Goal: Navigation & Orientation: Find specific page/section

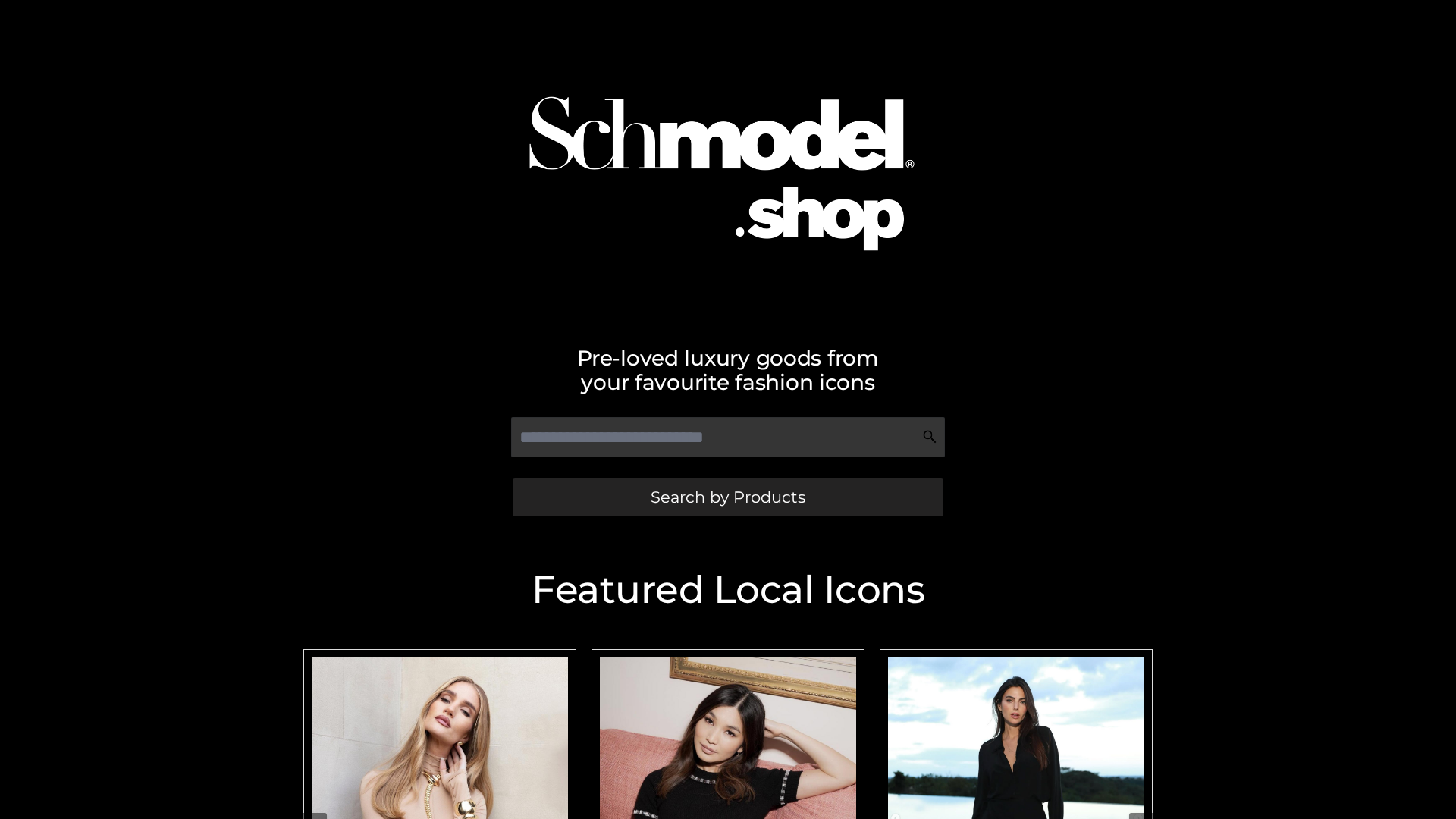
click at [728, 496] on span "Search by Products" at bounding box center [728, 497] width 154 height 16
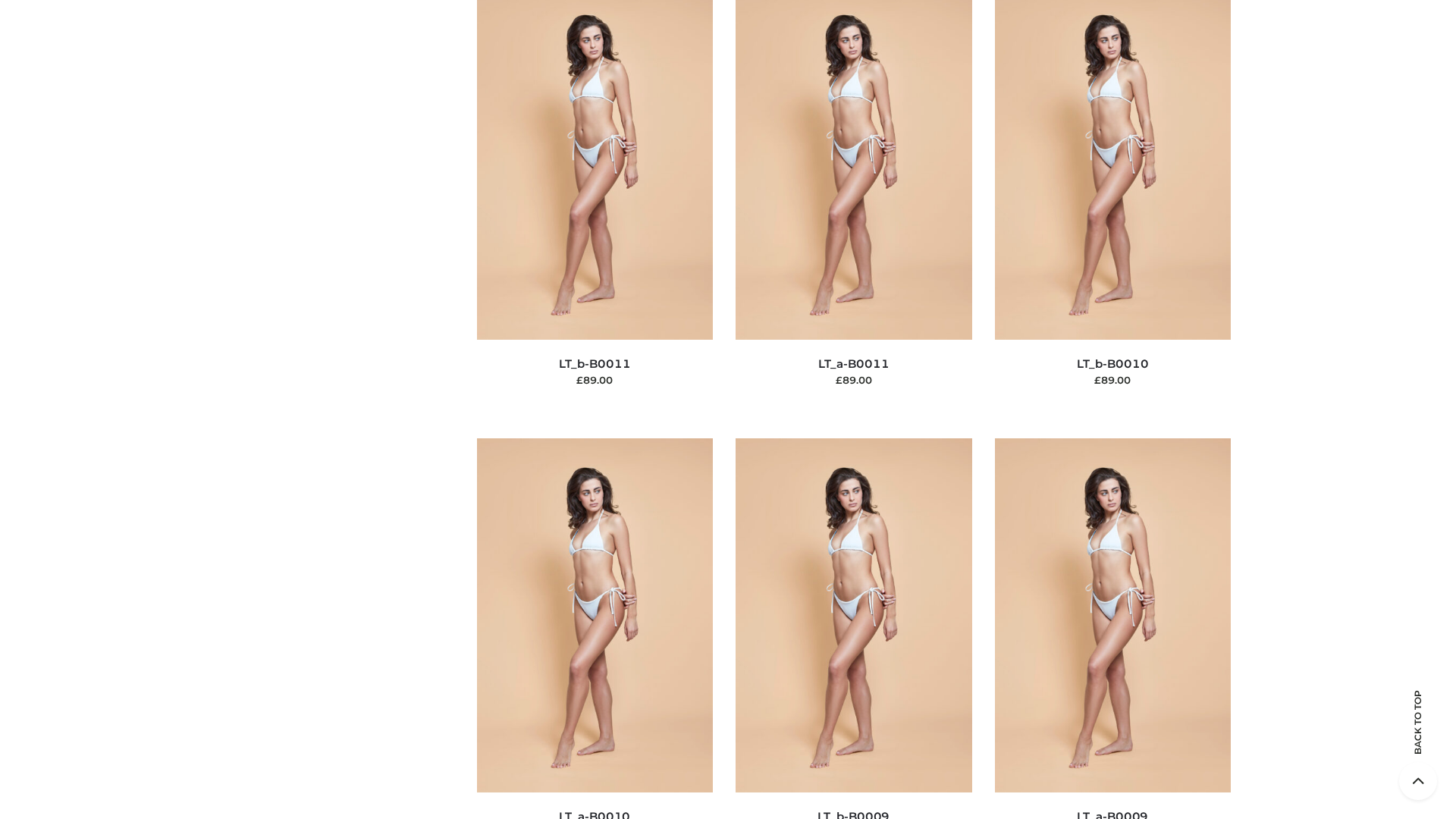
scroll to position [6811, 0]
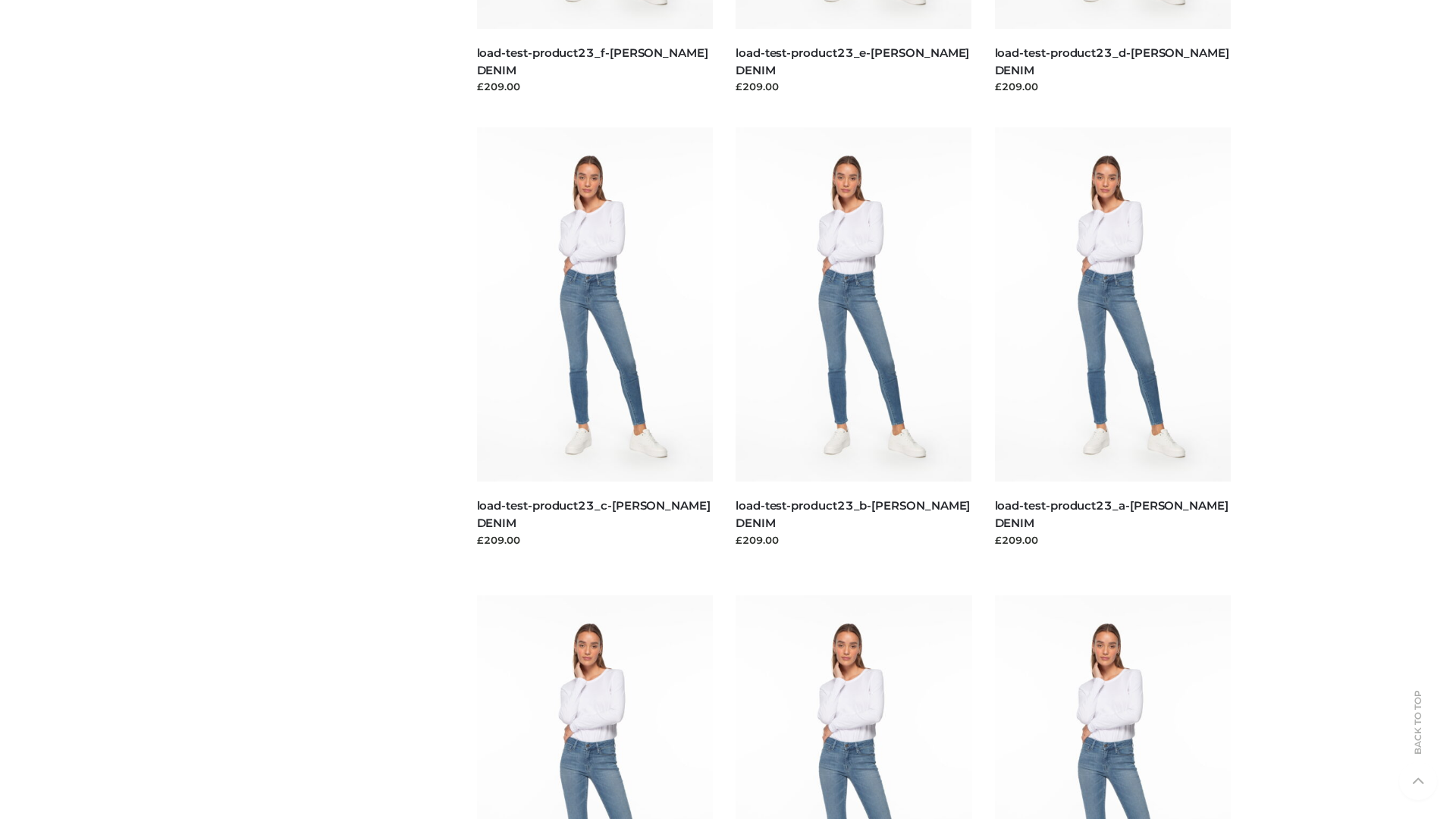
scroll to position [1330, 0]
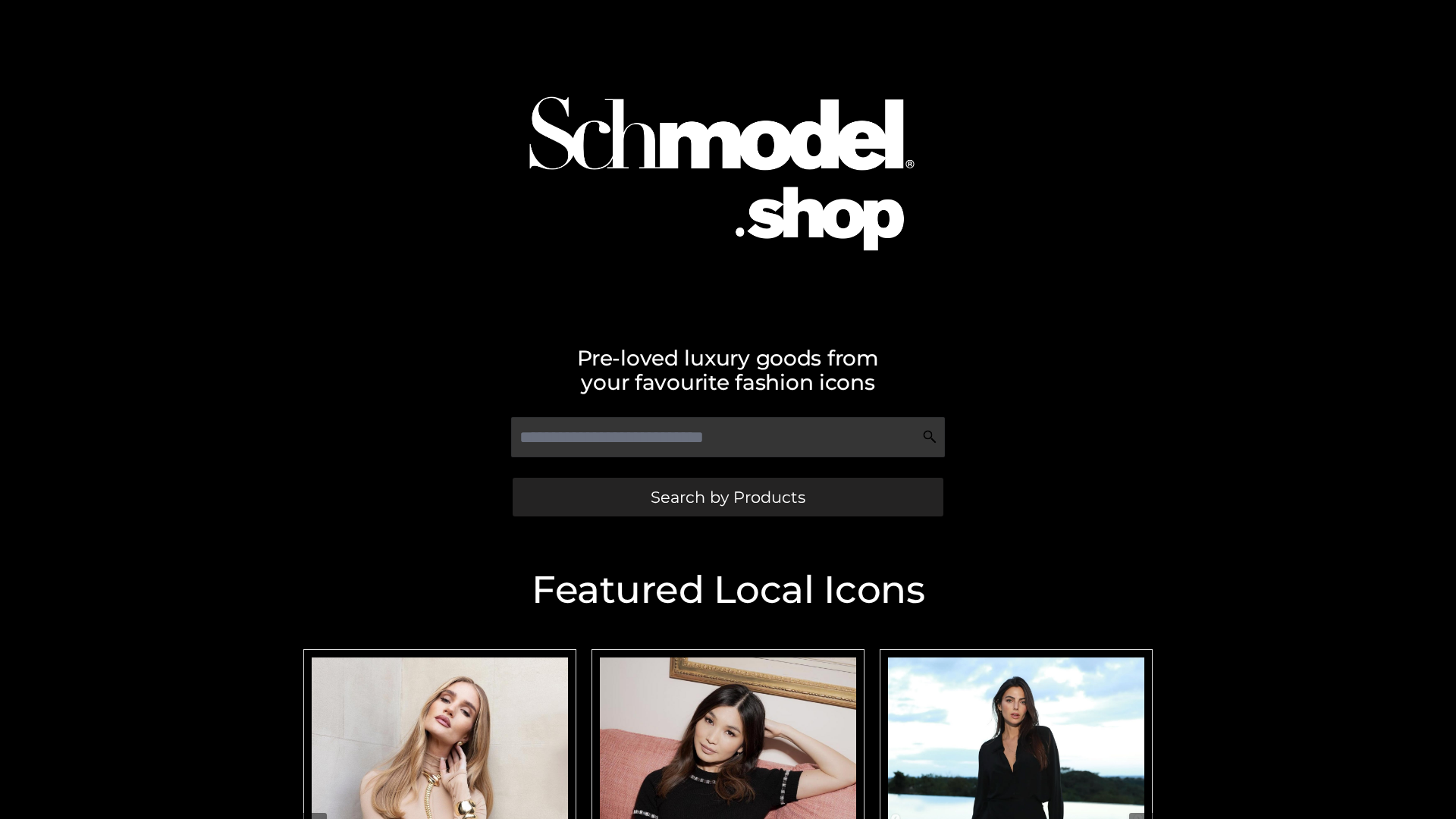
click at [728, 496] on span "Search by Products" at bounding box center [728, 497] width 154 height 16
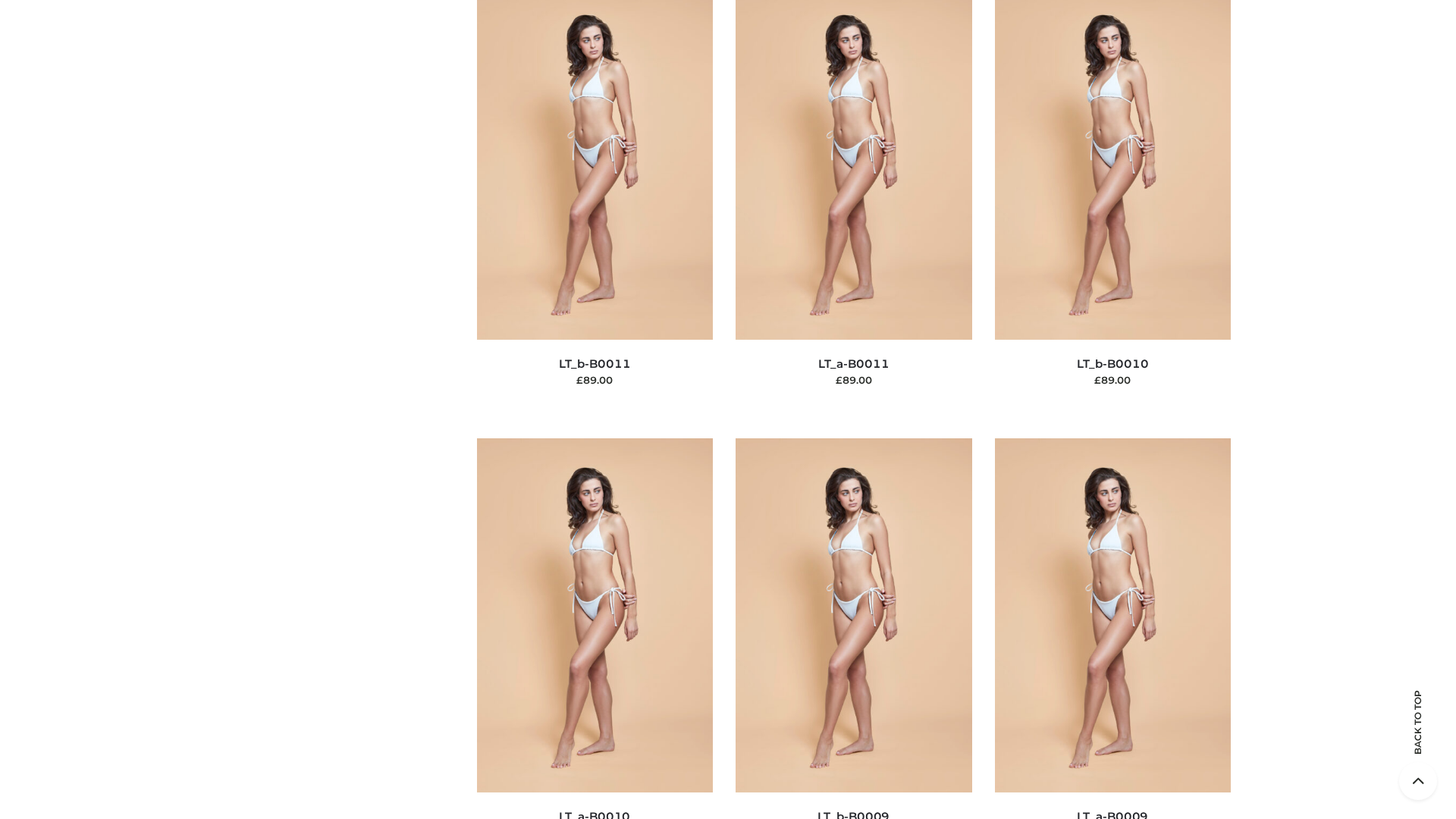
scroll to position [6811, 0]
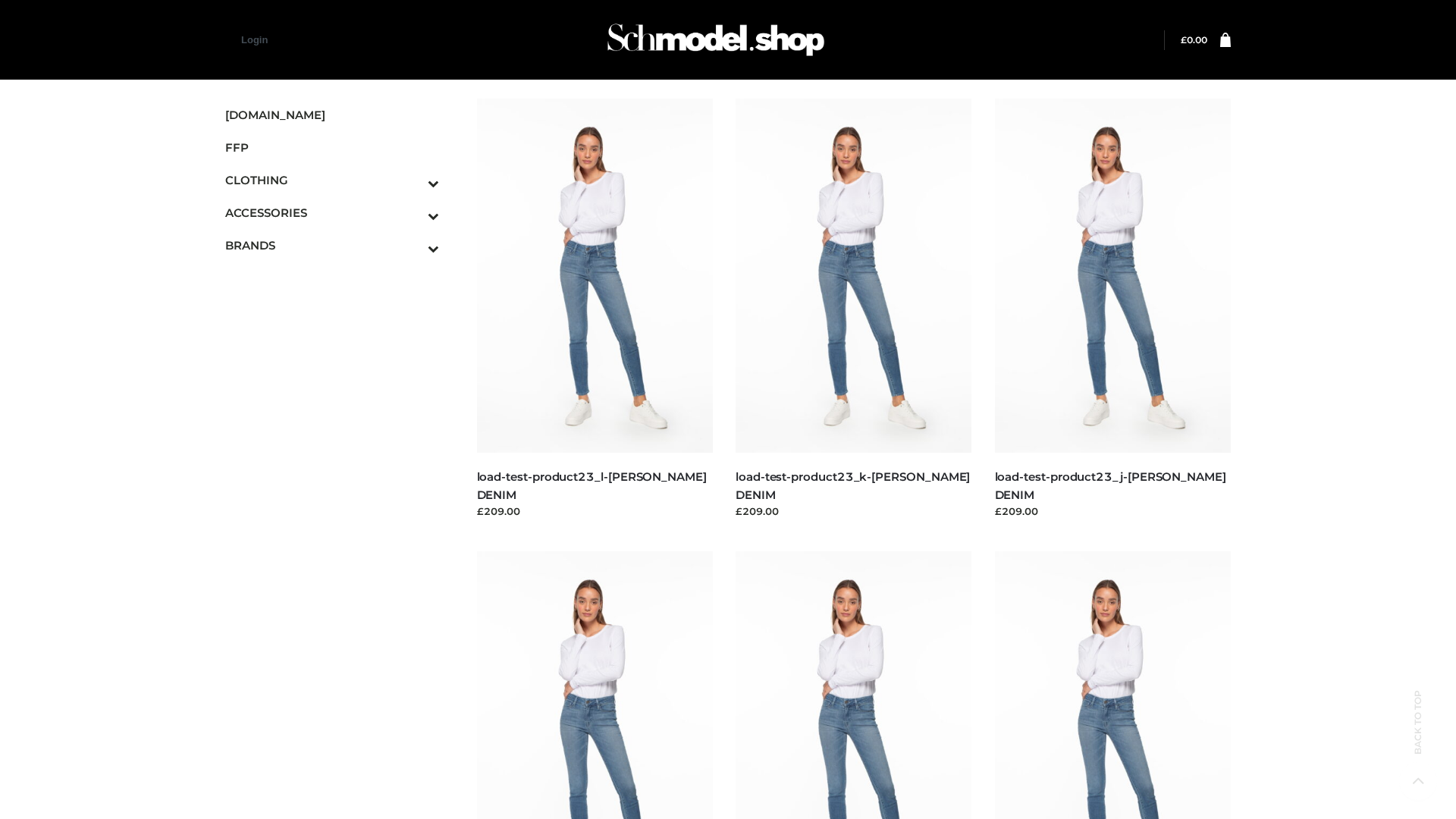
scroll to position [1330, 0]
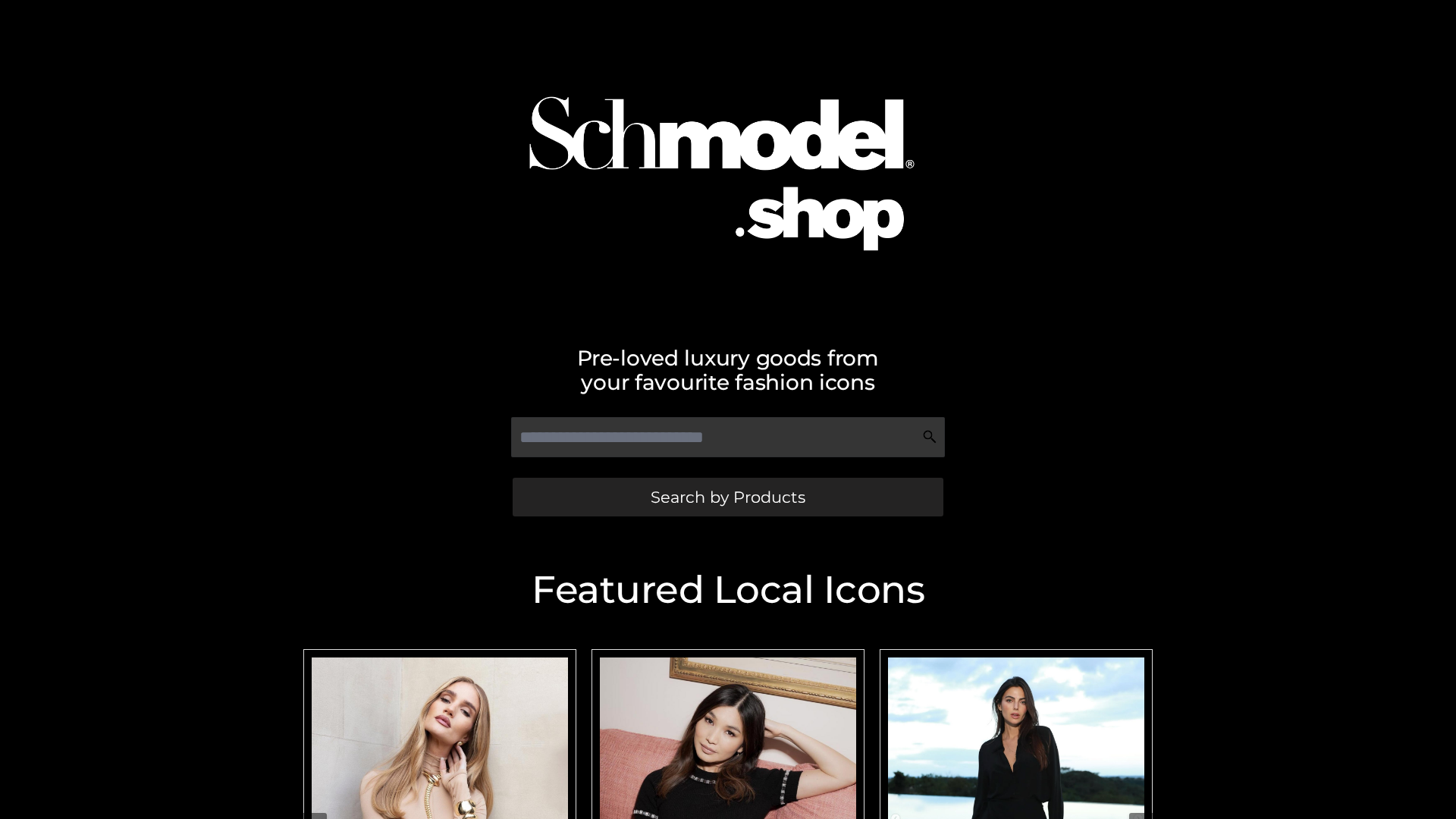
click at [728, 496] on span "Search by Products" at bounding box center [728, 497] width 154 height 16
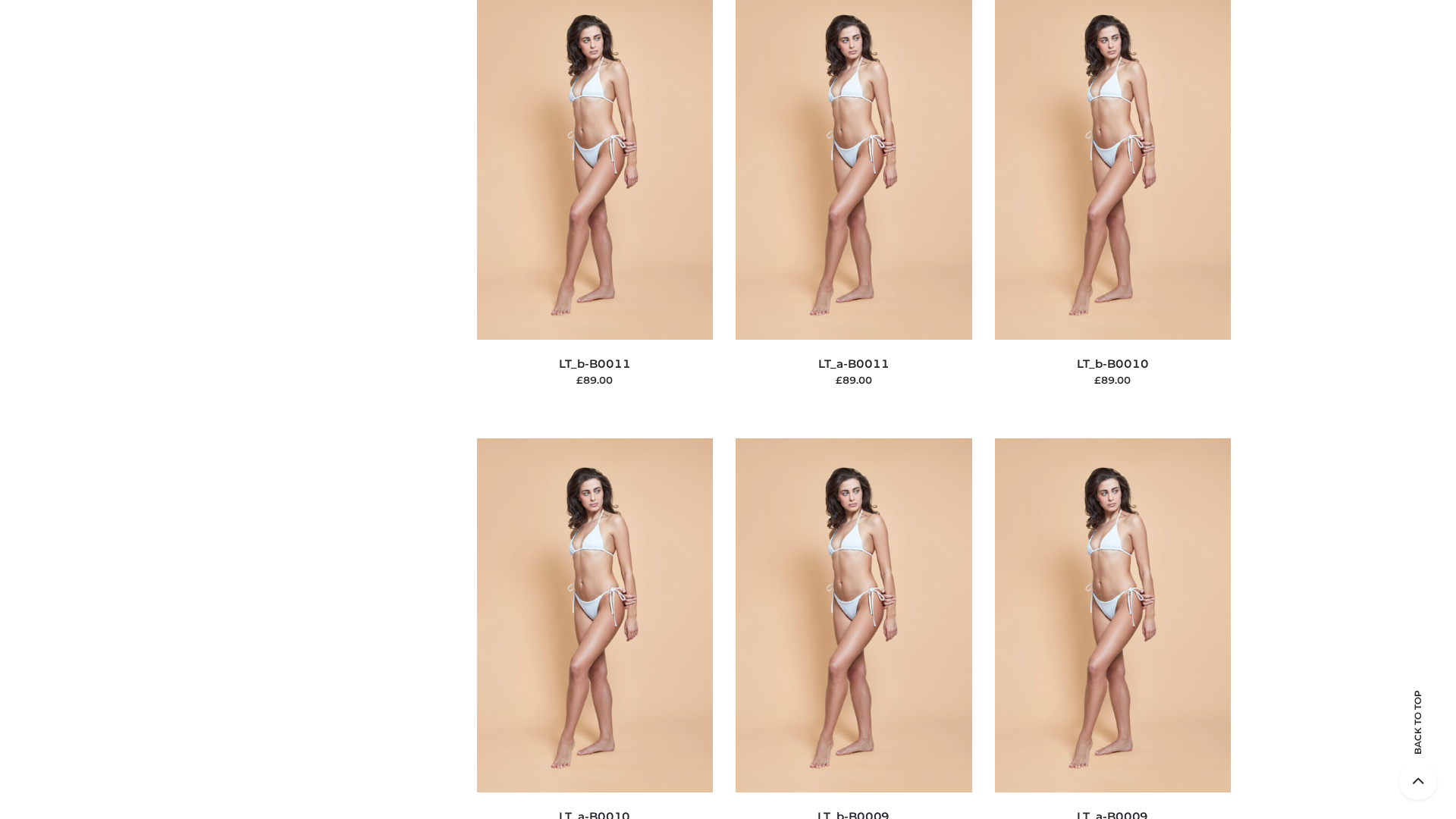
scroll to position [6811, 0]
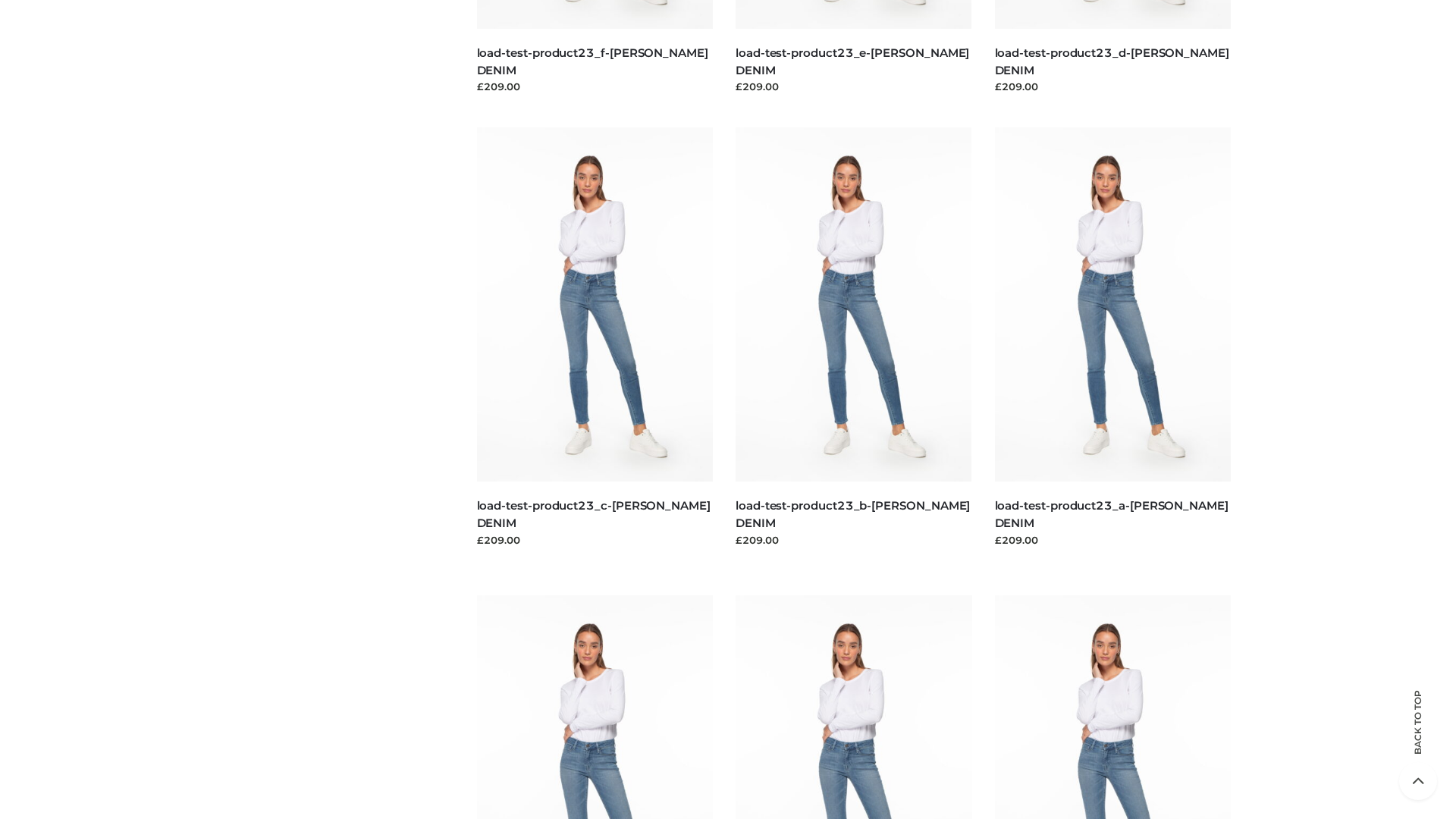
scroll to position [1330, 0]
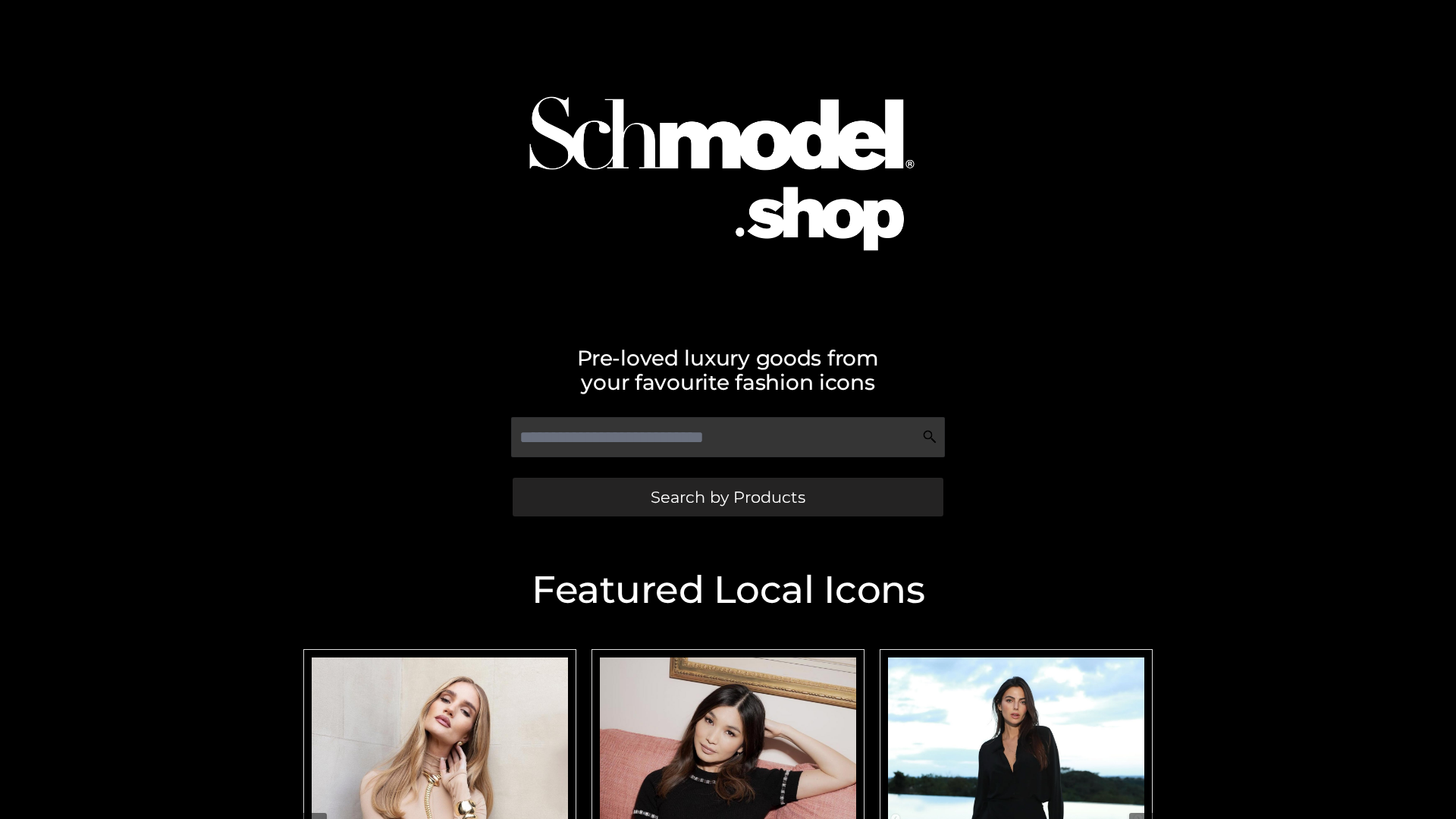
click at [728, 496] on span "Search by Products" at bounding box center [728, 497] width 154 height 16
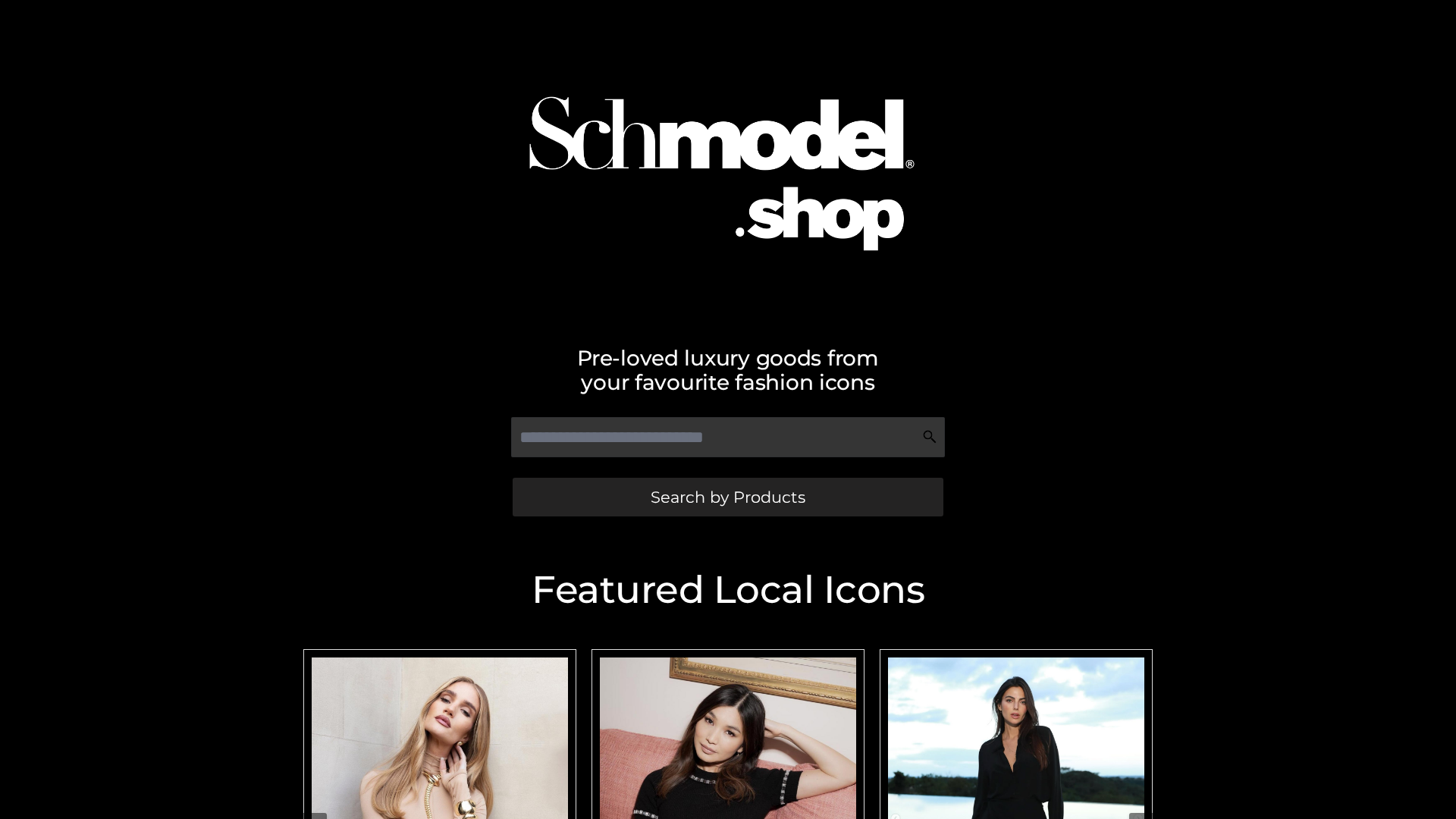
click at [728, 496] on span "Search by Products" at bounding box center [728, 497] width 154 height 16
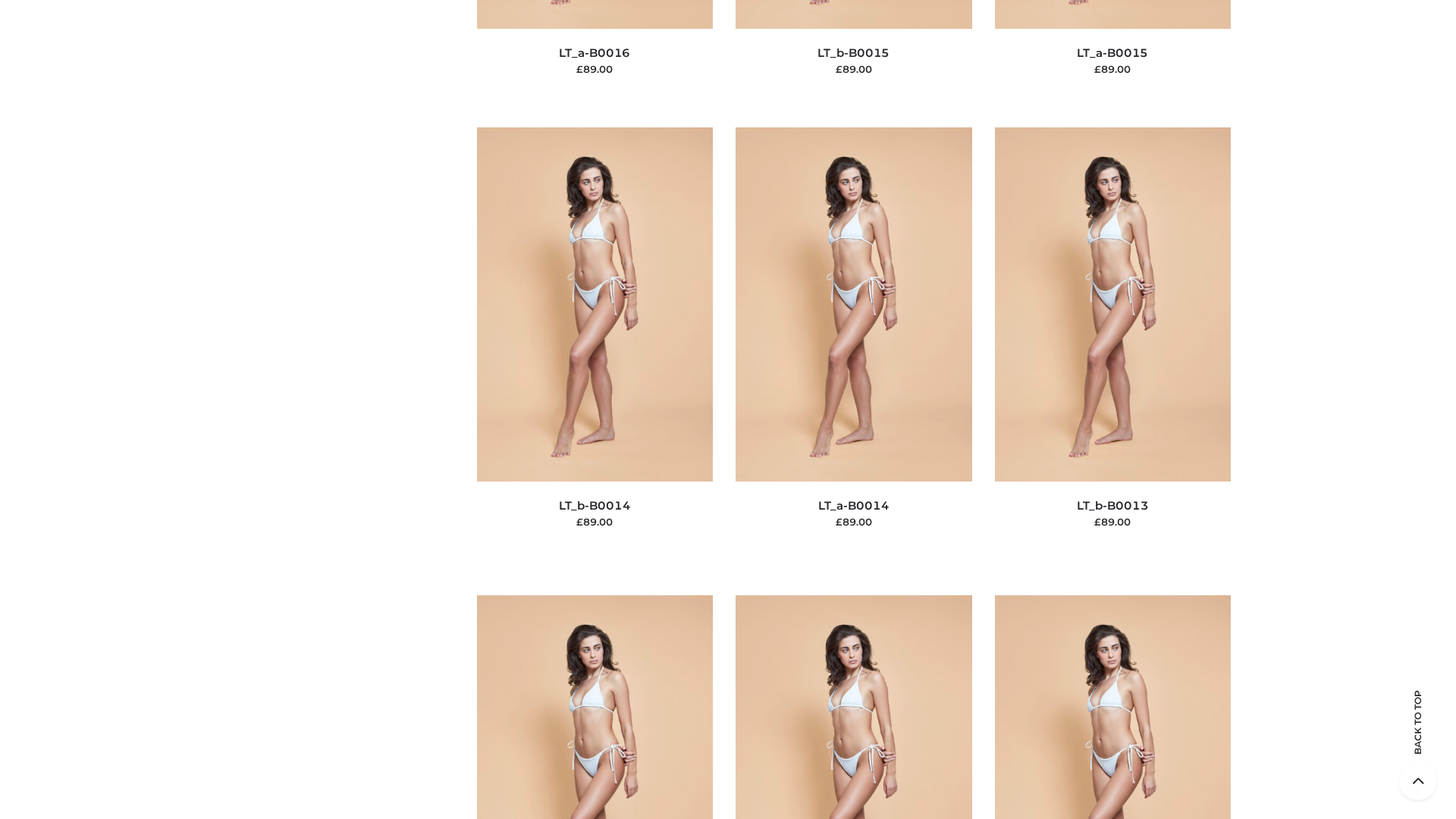
scroll to position [5393, 0]
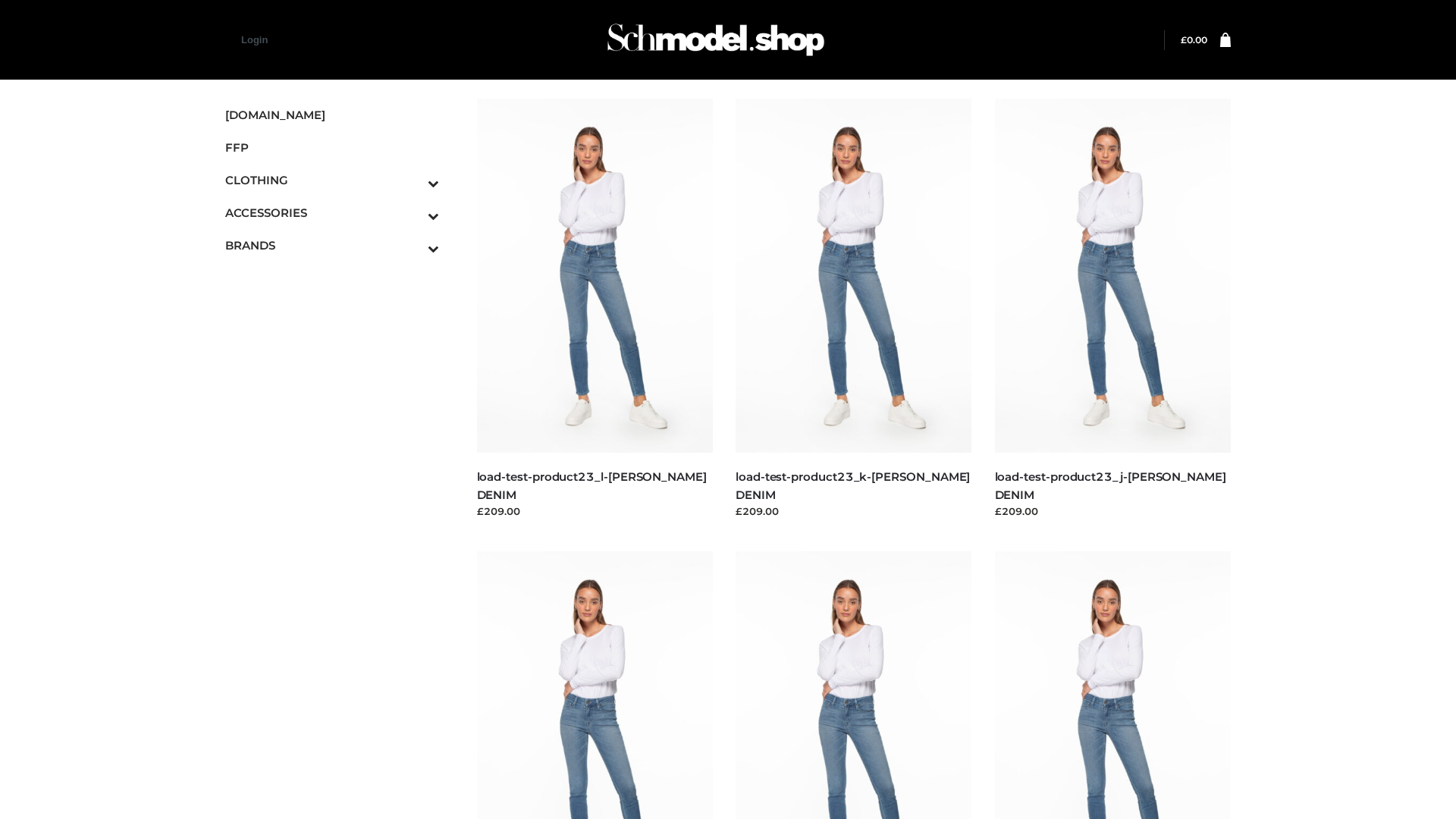
scroll to position [1330, 0]
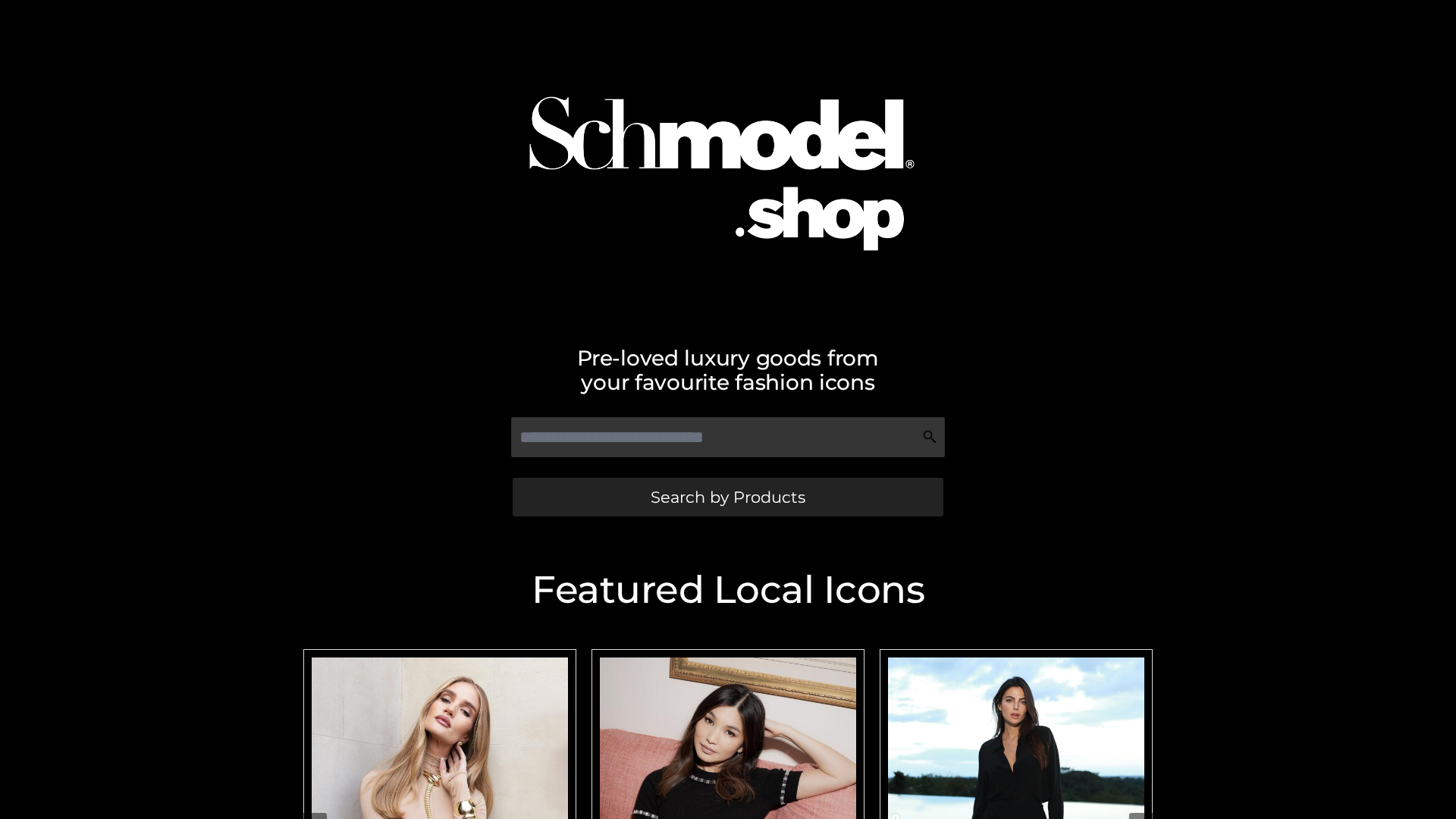
click at [728, 496] on span "Search by Products" at bounding box center [728, 497] width 154 height 16
